Goal: Task Accomplishment & Management: Manage account settings

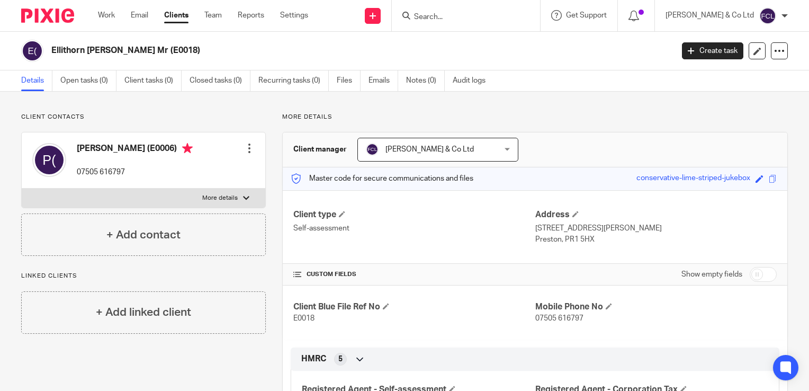
scroll to position [442, 0]
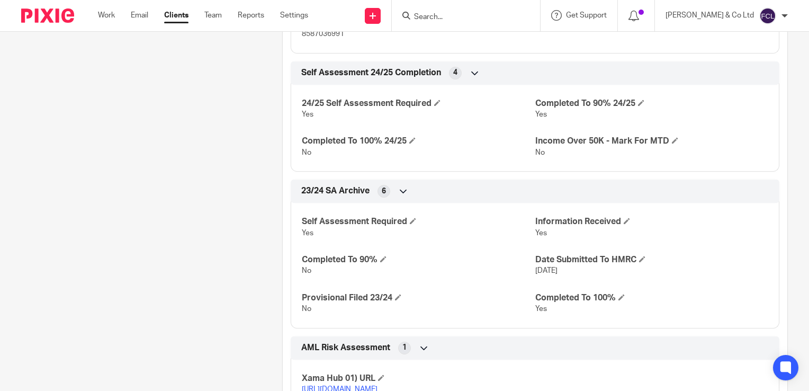
click at [504, 11] on form at bounding box center [469, 15] width 113 height 13
click at [498, 18] on input "Search" at bounding box center [460, 18] width 95 height 10
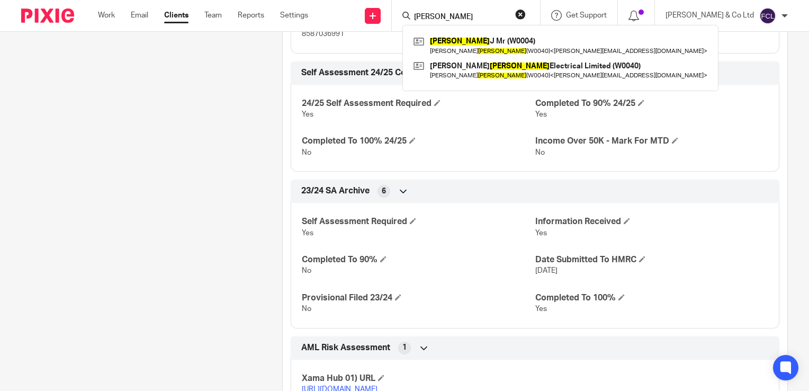
type input "walton"
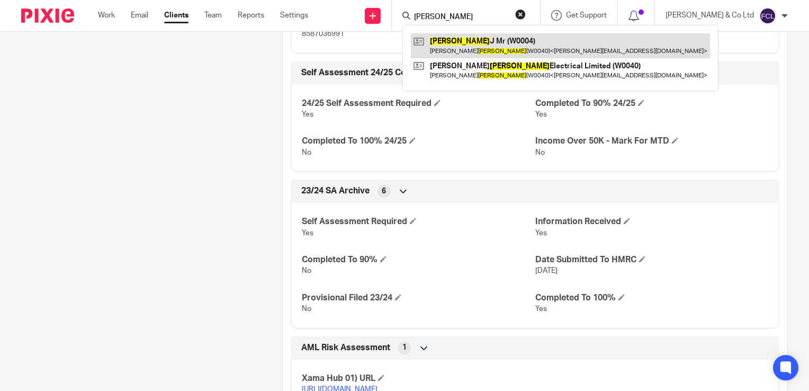
click at [530, 37] on link at bounding box center [560, 45] width 299 height 24
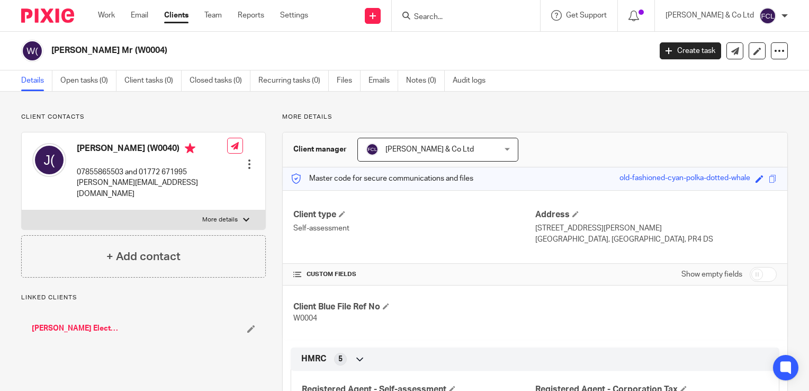
click at [134, 54] on h2 "[PERSON_NAME] Mr (W0004)" at bounding box center [288, 50] width 474 height 11
click at [753, 51] on icon at bounding box center [757, 51] width 8 height 8
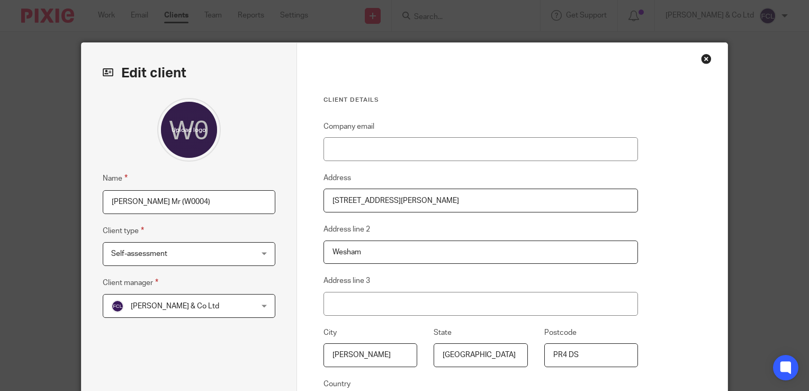
click at [186, 200] on input "[PERSON_NAME] Mr (W0004)" at bounding box center [189, 202] width 173 height 24
type input "Walton J Mr (W0040)"
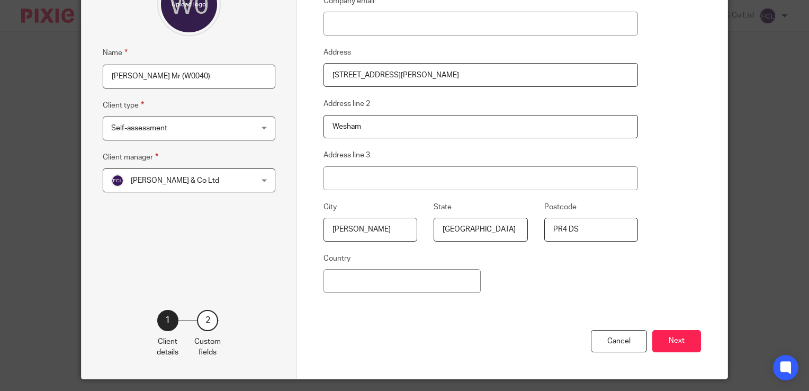
scroll to position [141, 0]
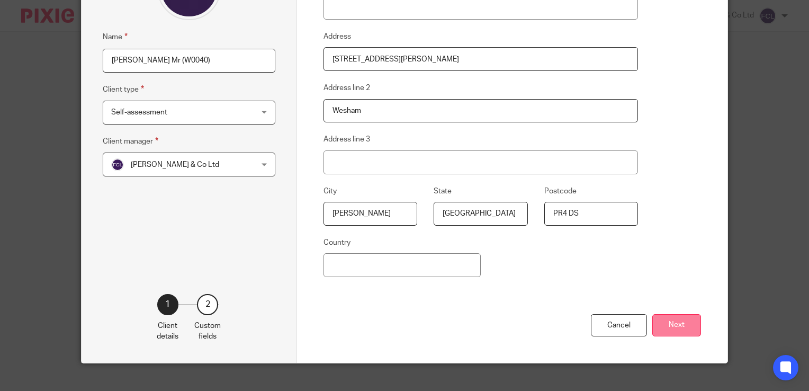
click at [677, 324] on button "Next" at bounding box center [676, 325] width 49 height 23
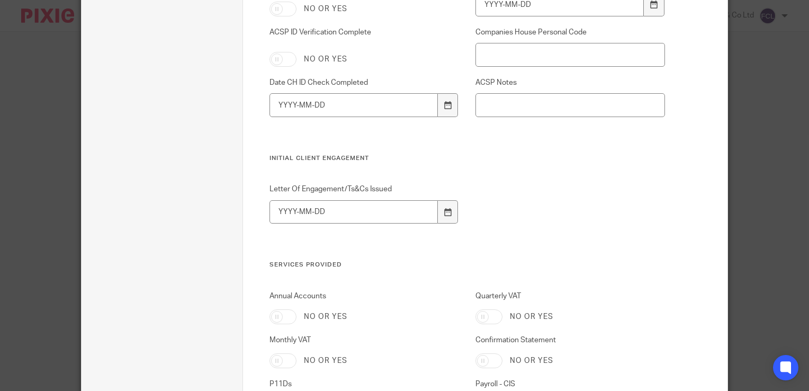
scroll to position [2235, 0]
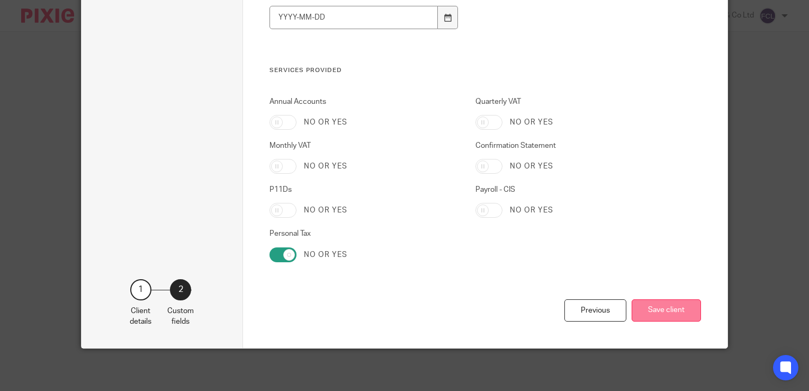
click at [656, 310] on button "Save client" at bounding box center [665, 310] width 69 height 23
